Goal: Find contact information: Find contact information

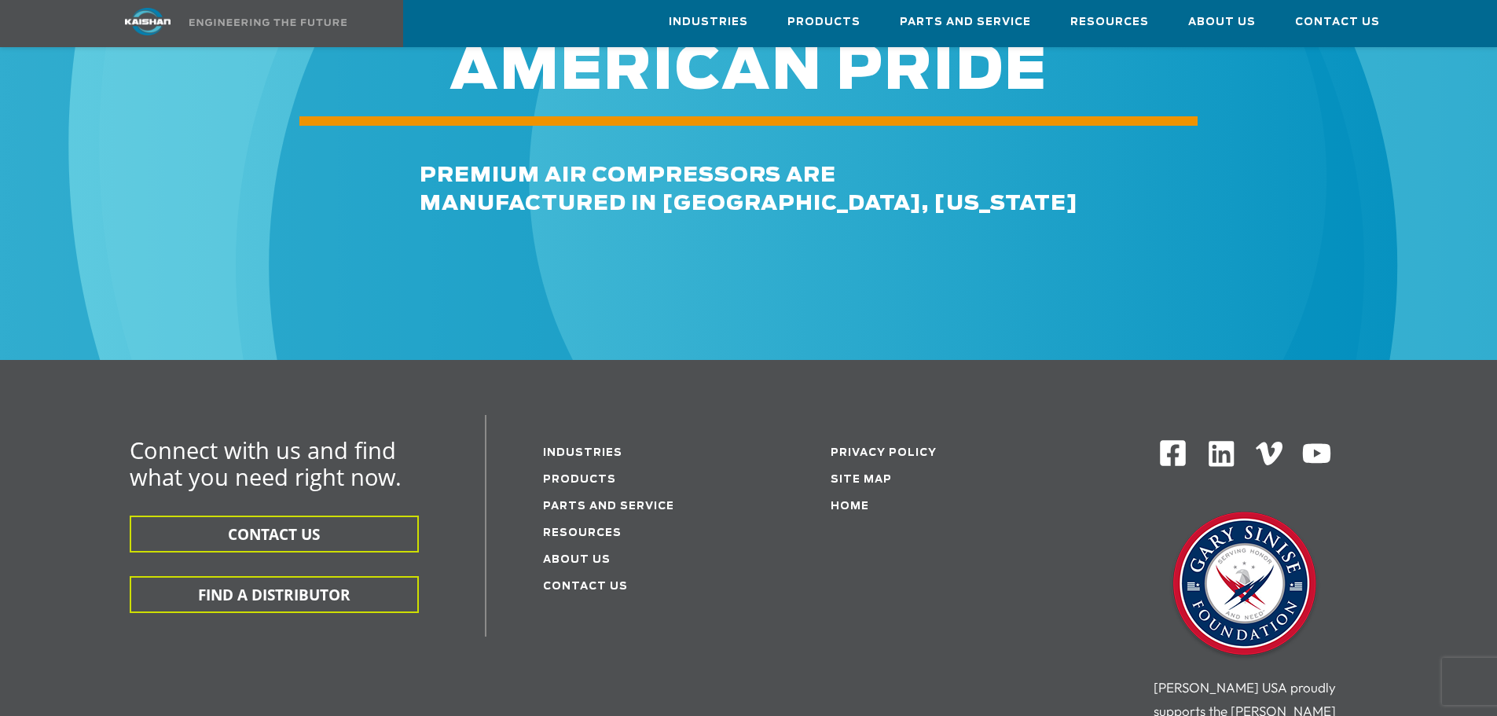
scroll to position [2672, 0]
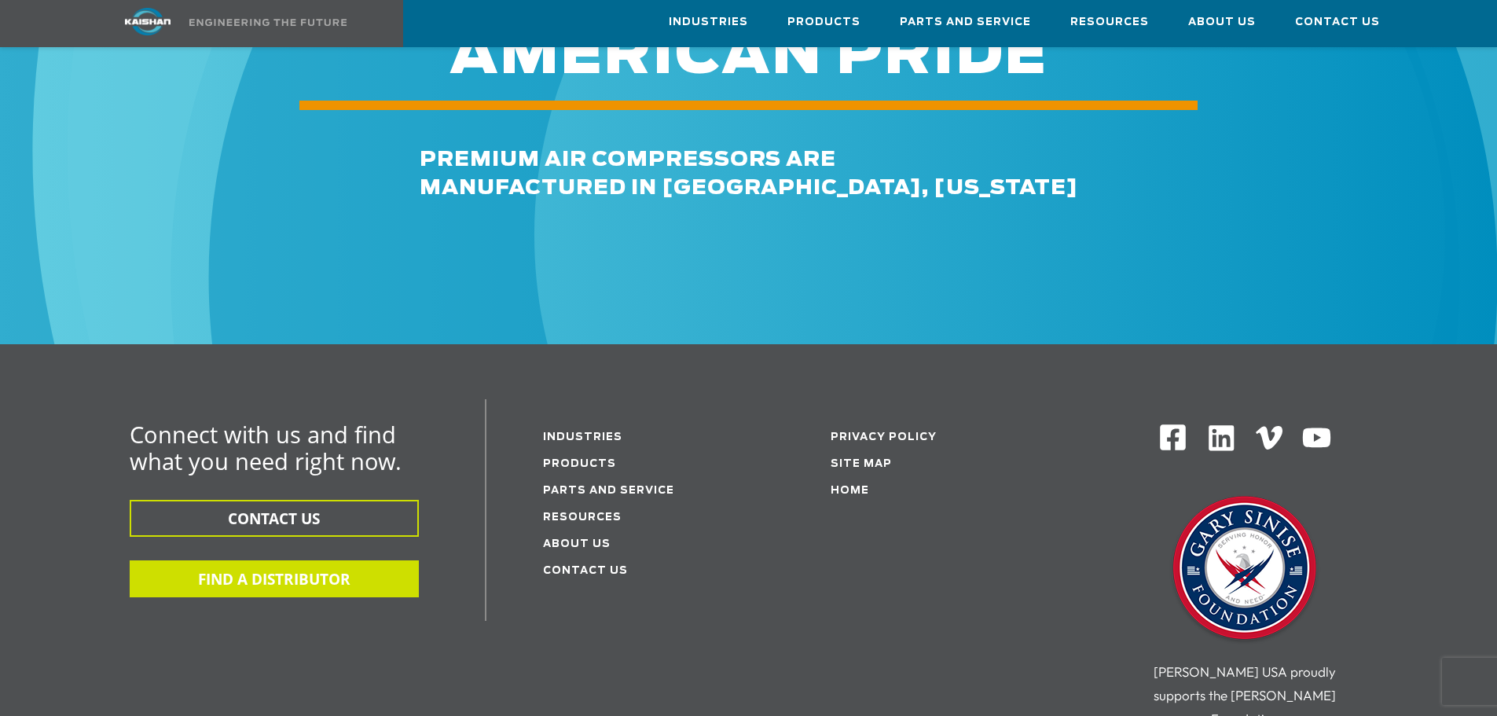
click at [243, 560] on button "FIND A DISTRIBUTOR" at bounding box center [274, 578] width 289 height 37
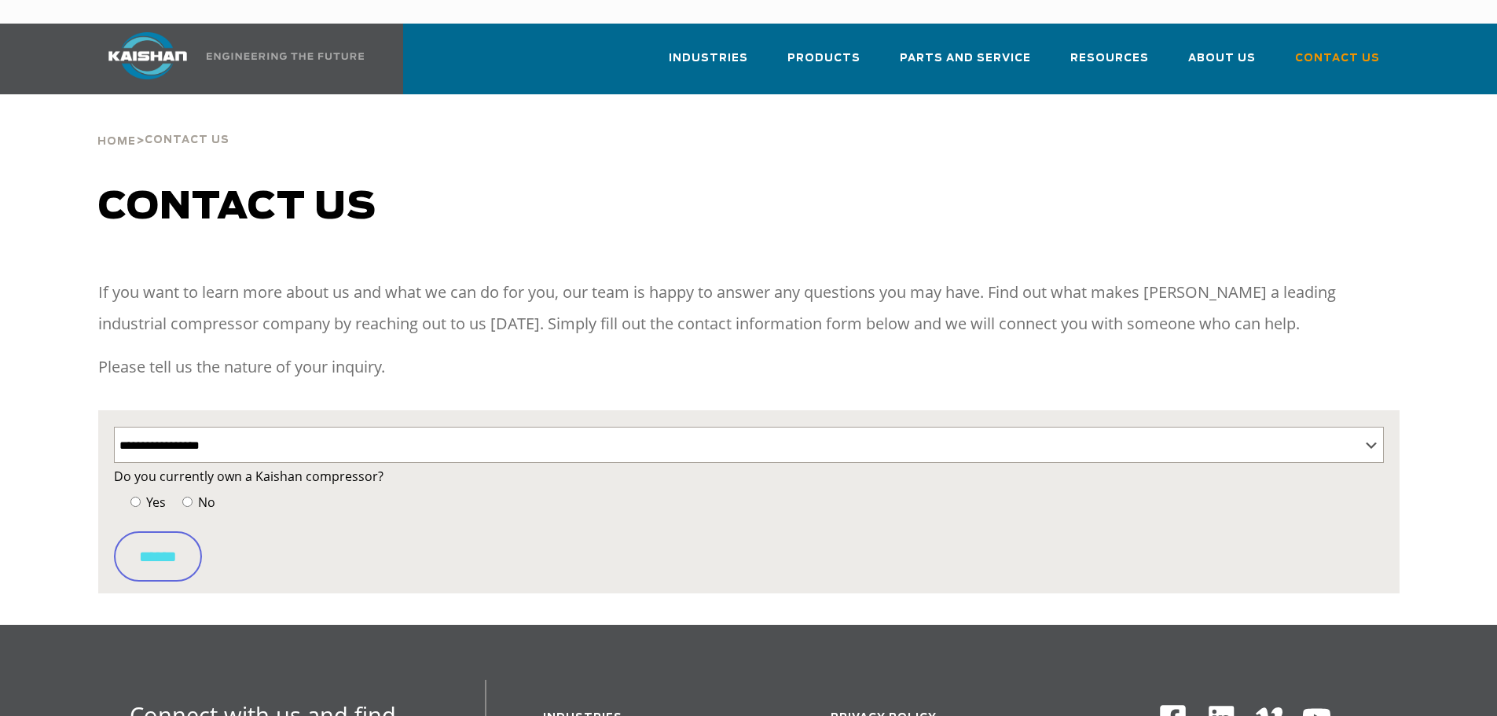
select select "**********"
click at [187, 491] on label "No" at bounding box center [196, 502] width 37 height 22
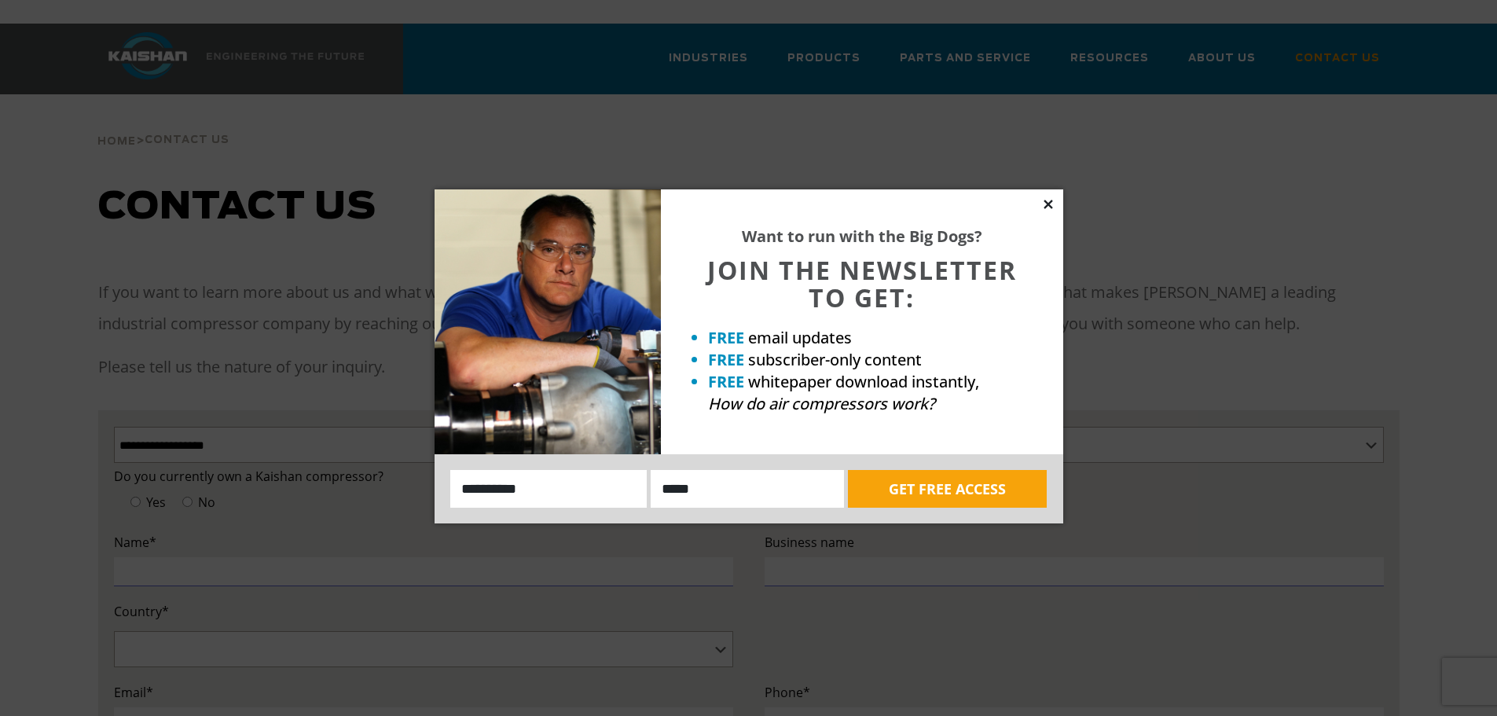
click at [1053, 200] on icon at bounding box center [1048, 204] width 14 height 14
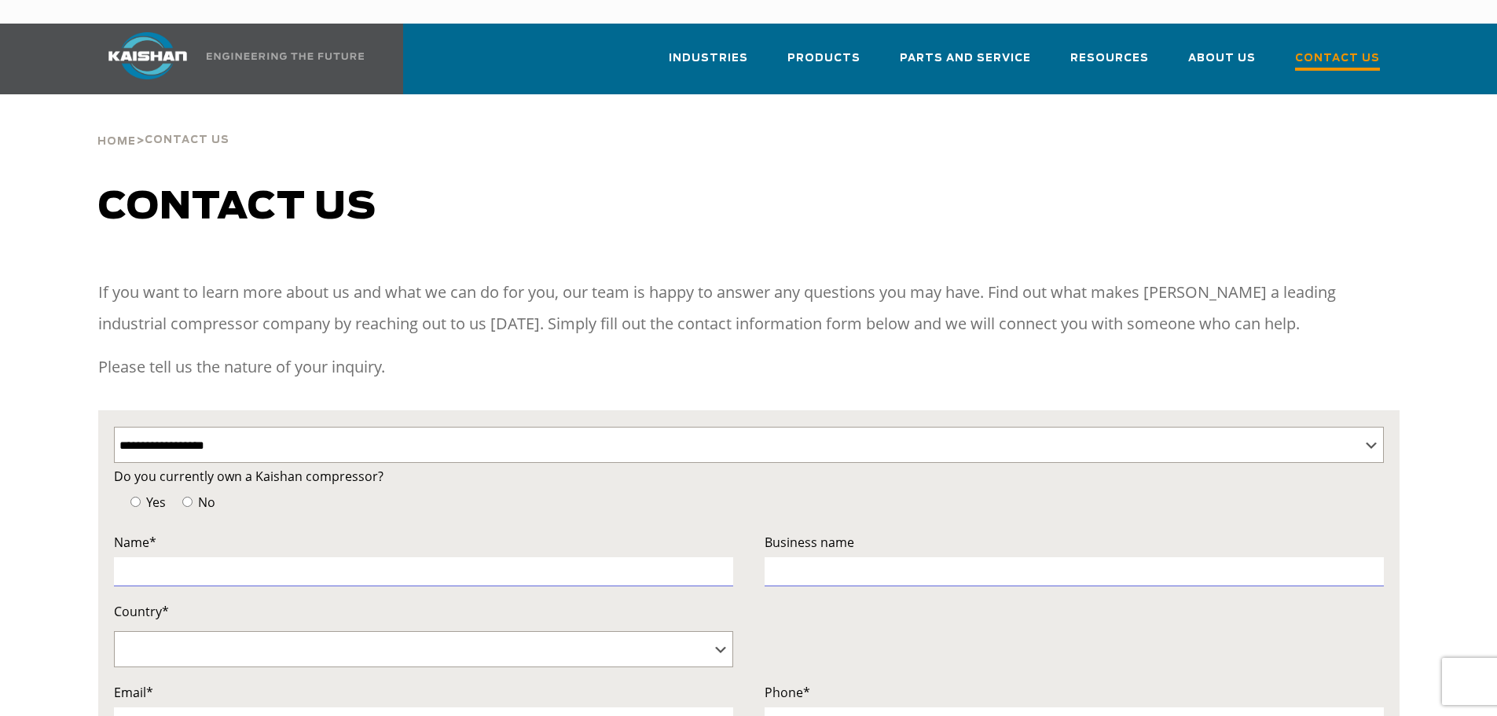
click at [1344, 50] on span "Contact Us" at bounding box center [1337, 60] width 85 height 21
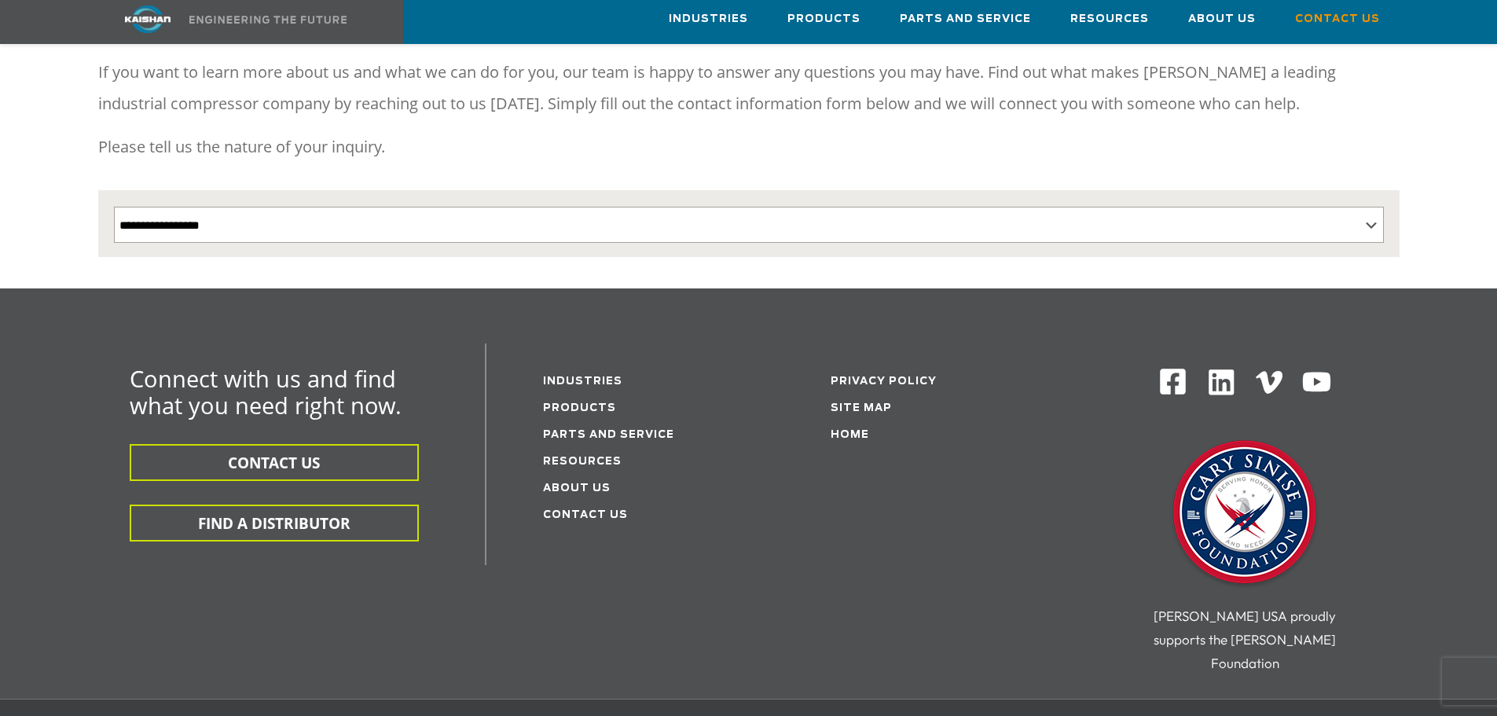
scroll to position [236, 0]
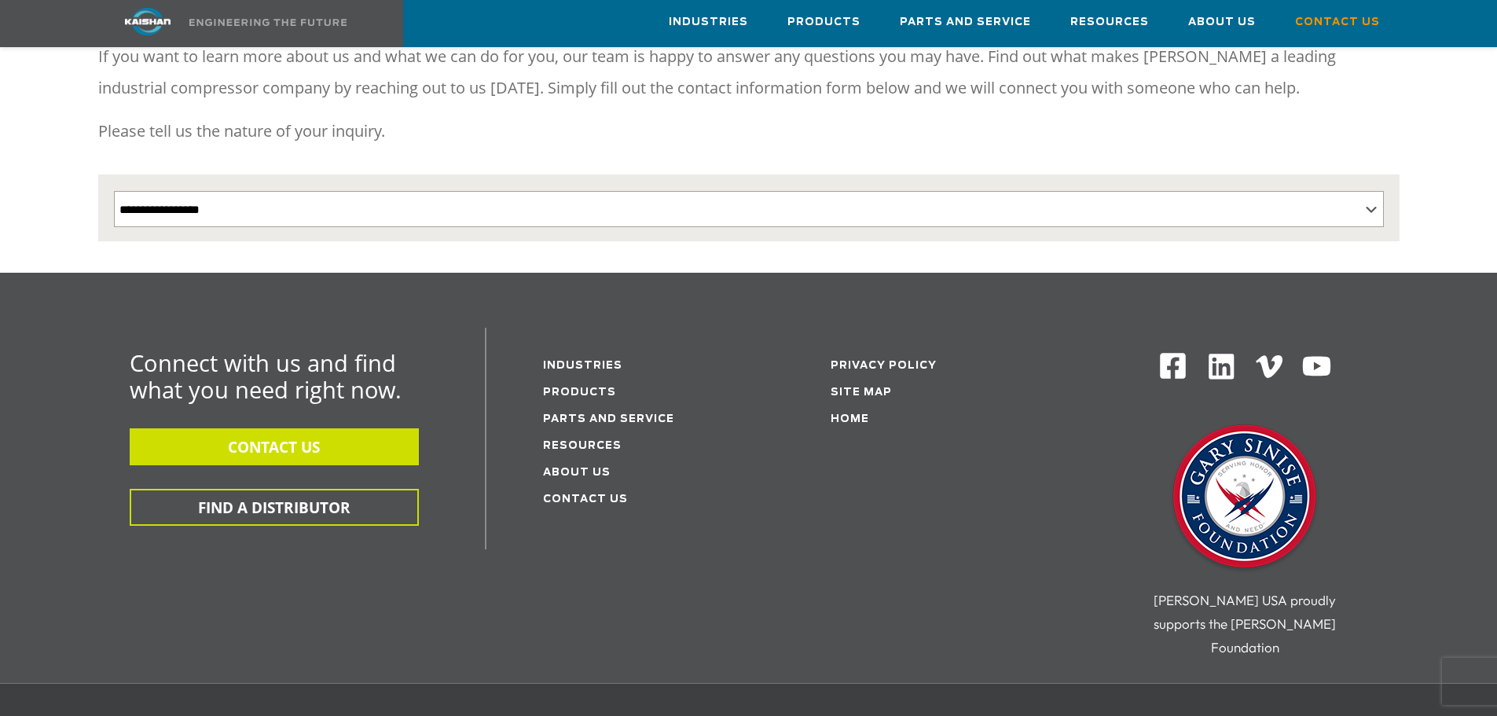
click at [288, 428] on button "CONTACT US" at bounding box center [274, 446] width 289 height 37
